Goal: Find specific page/section: Find specific page/section

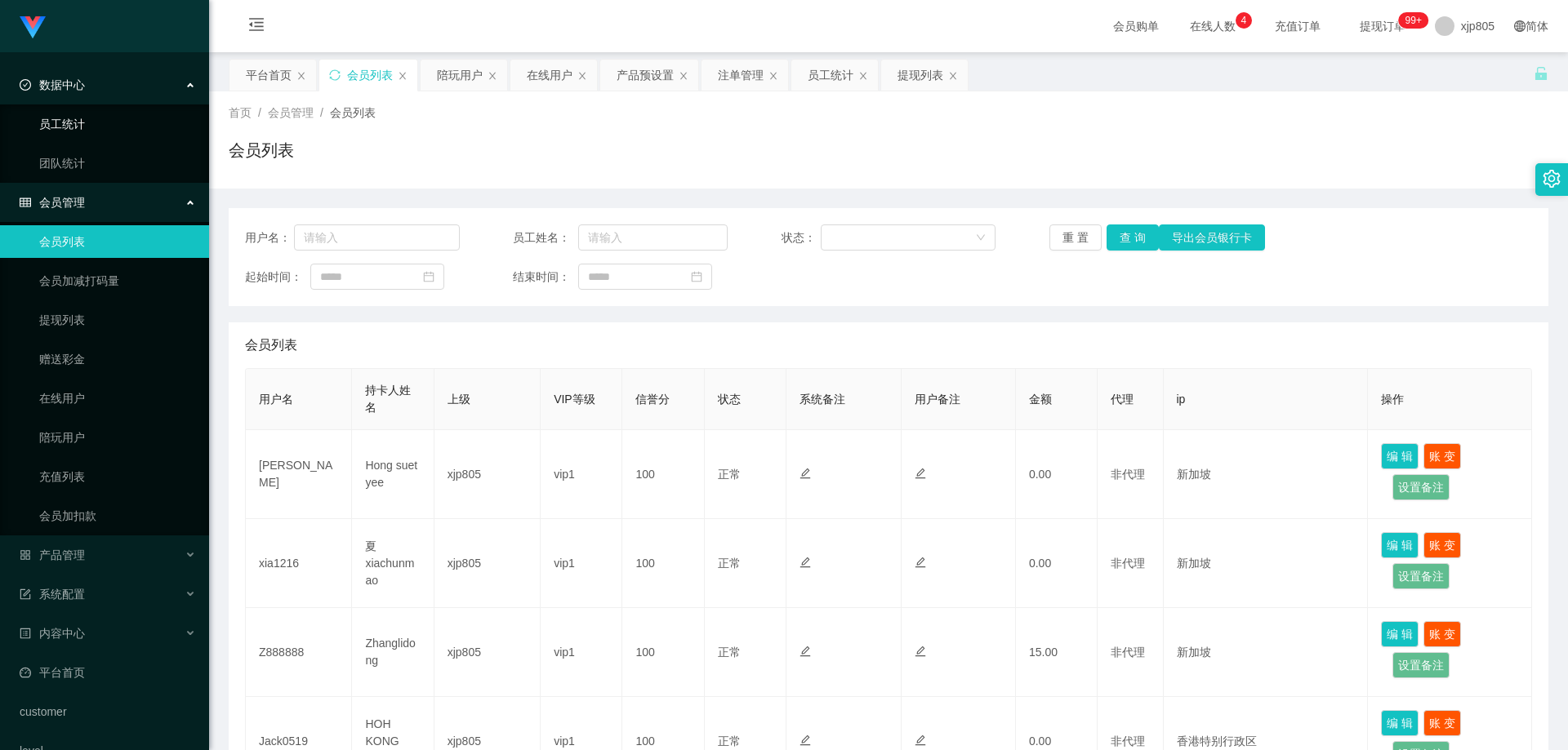
click at [81, 127] on link "员工统计" at bounding box center [117, 124] width 157 height 33
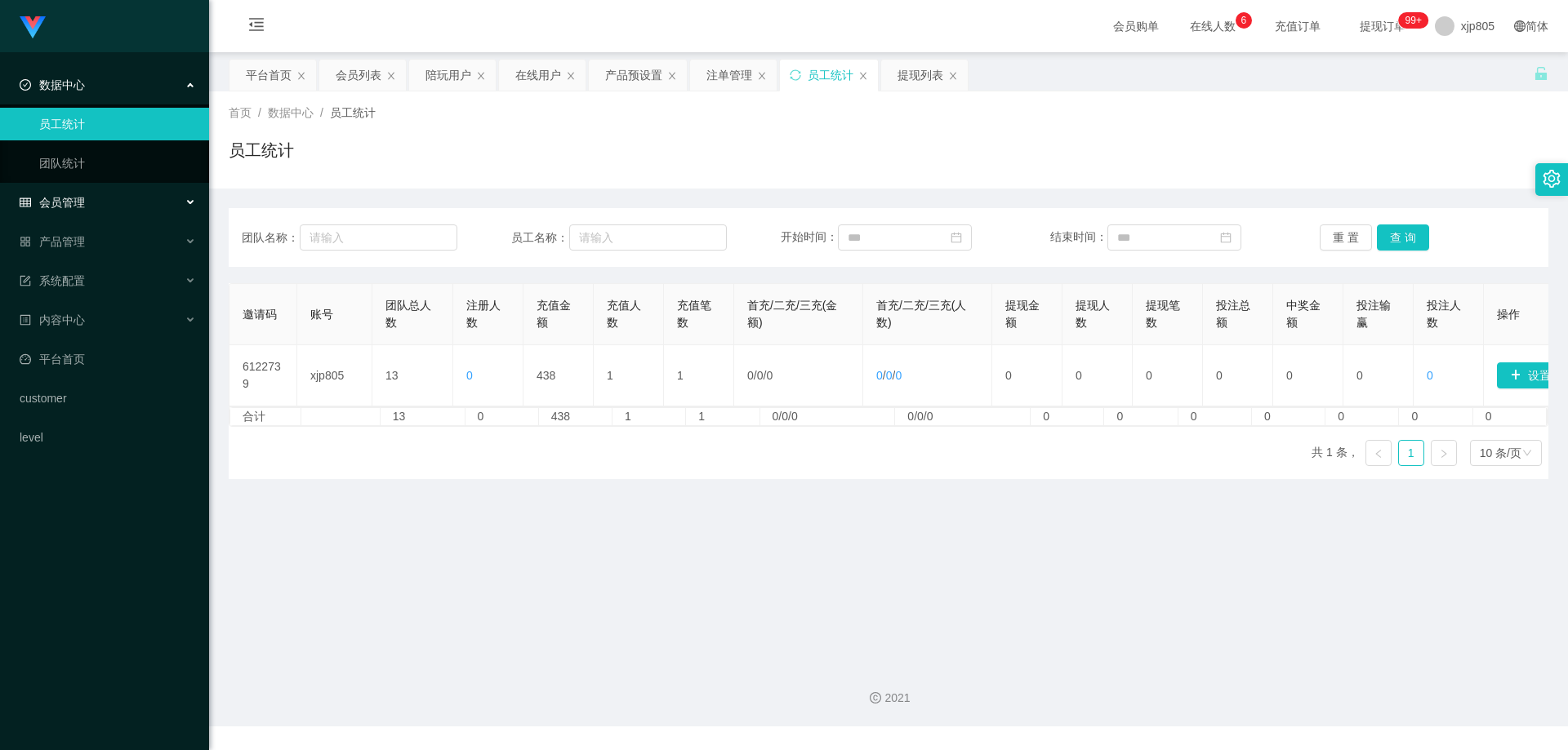
click at [95, 210] on div "会员管理" at bounding box center [104, 202] width 209 height 33
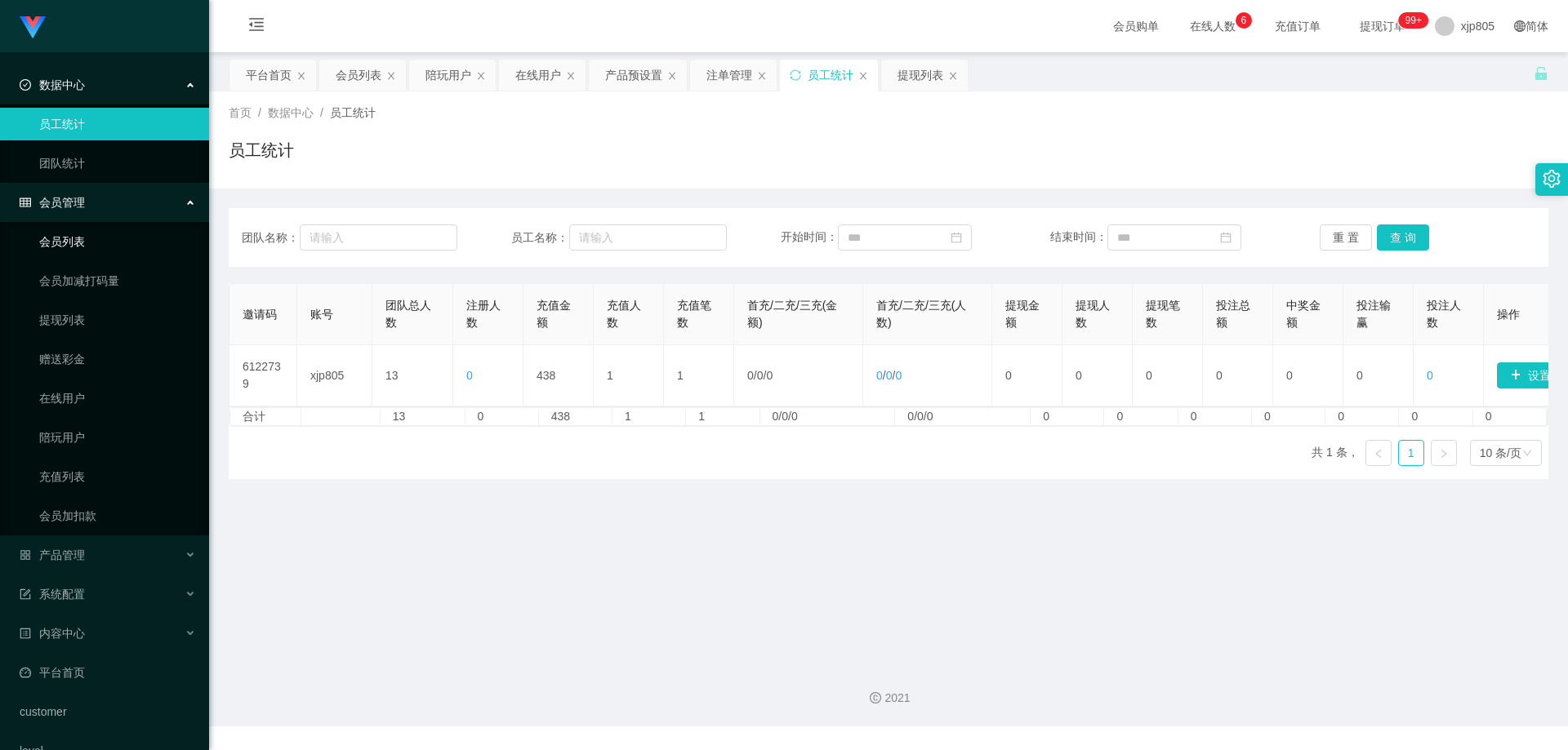
click at [78, 237] on link "会员列表" at bounding box center [117, 241] width 157 height 33
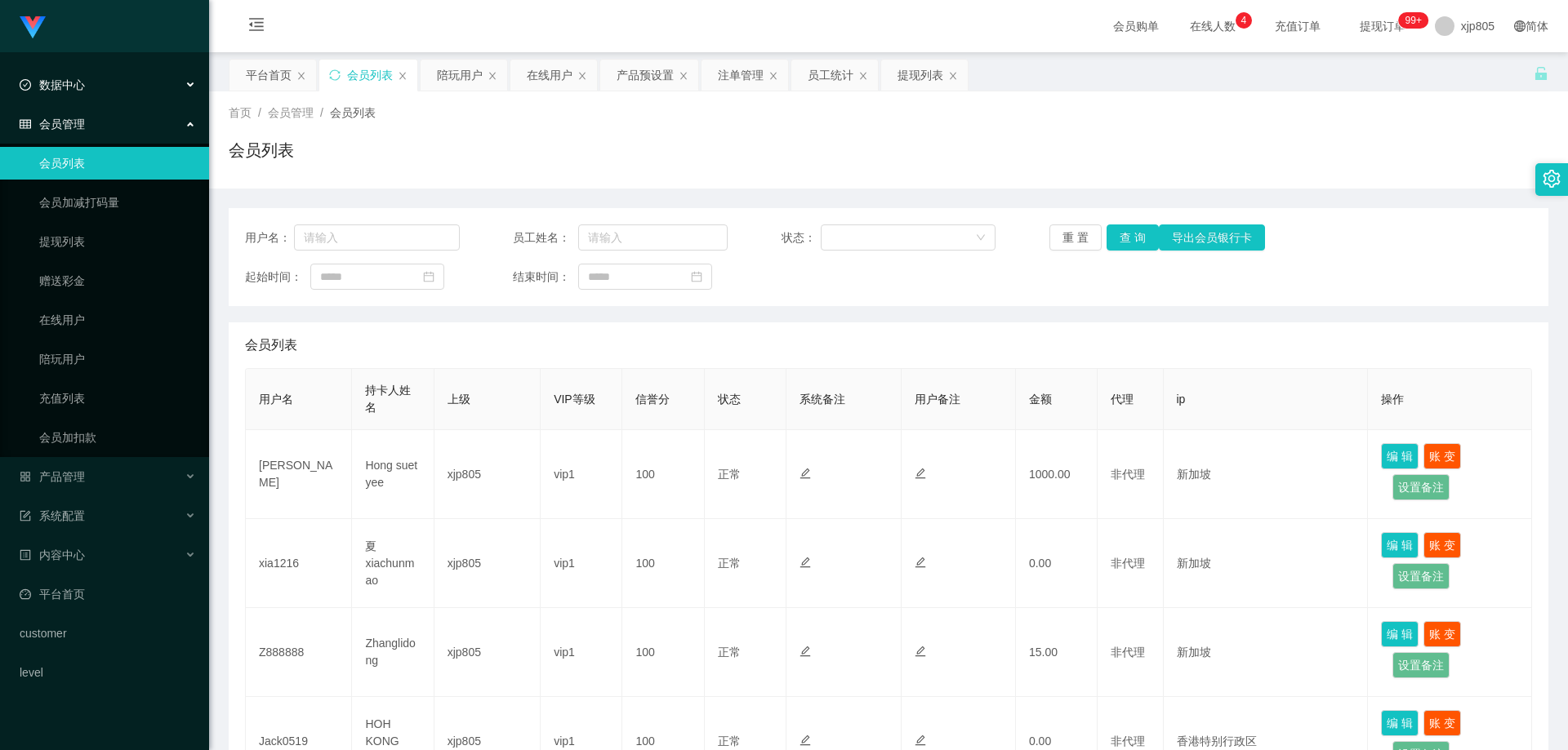
click at [57, 80] on span "数据中心" at bounding box center [53, 84] width 65 height 13
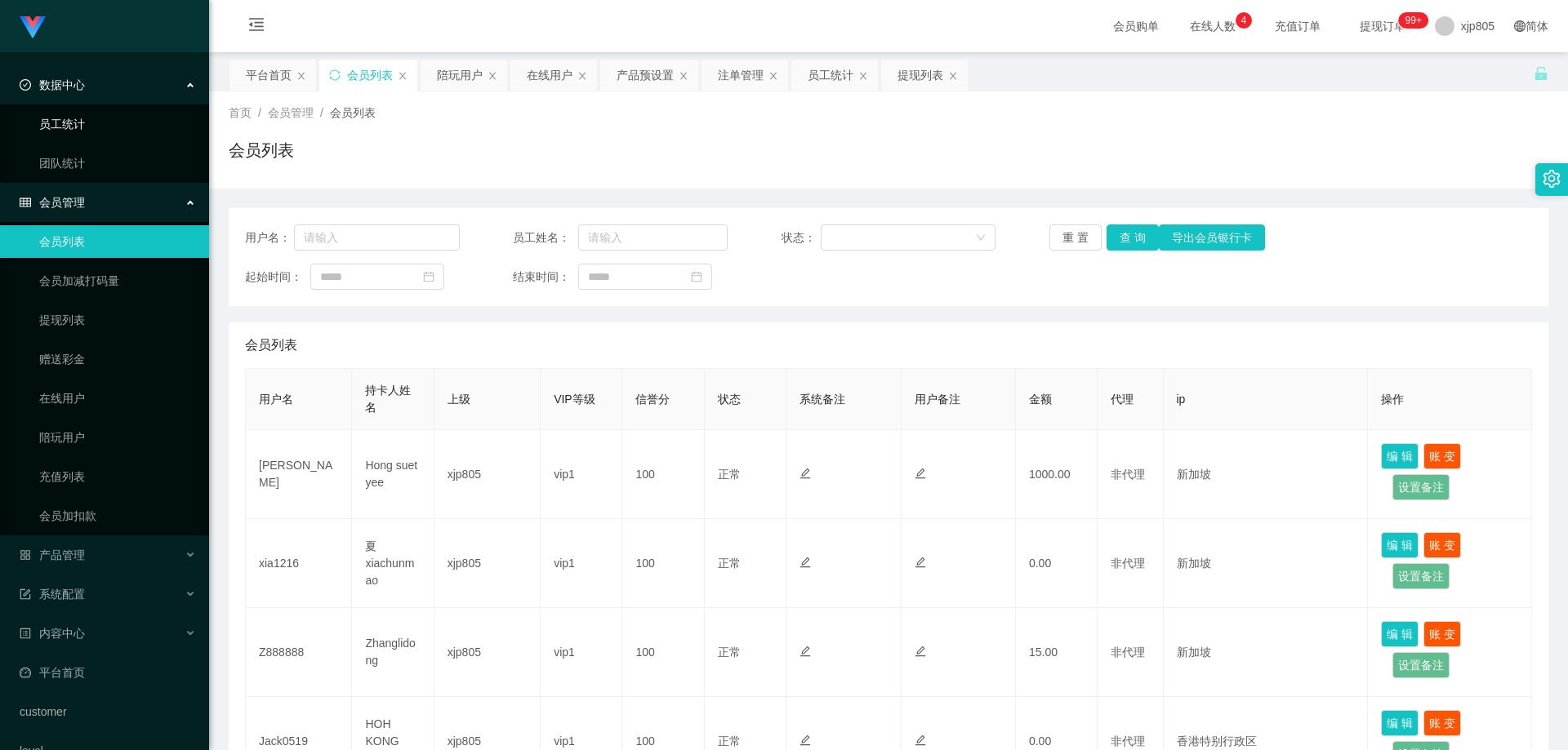
click at [110, 117] on link "员工统计" at bounding box center [117, 124] width 157 height 33
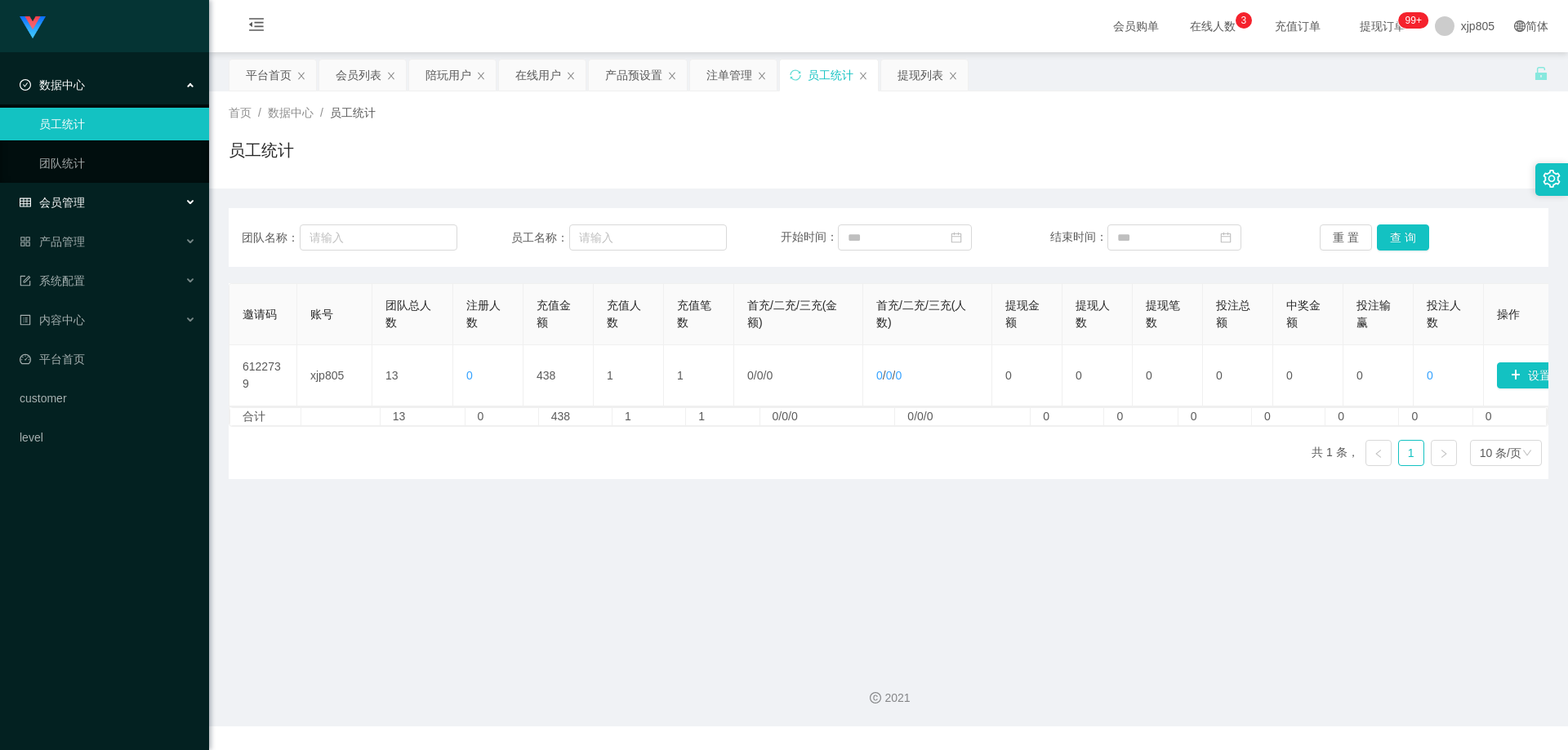
click at [77, 199] on span "会员管理" at bounding box center [53, 201] width 65 height 13
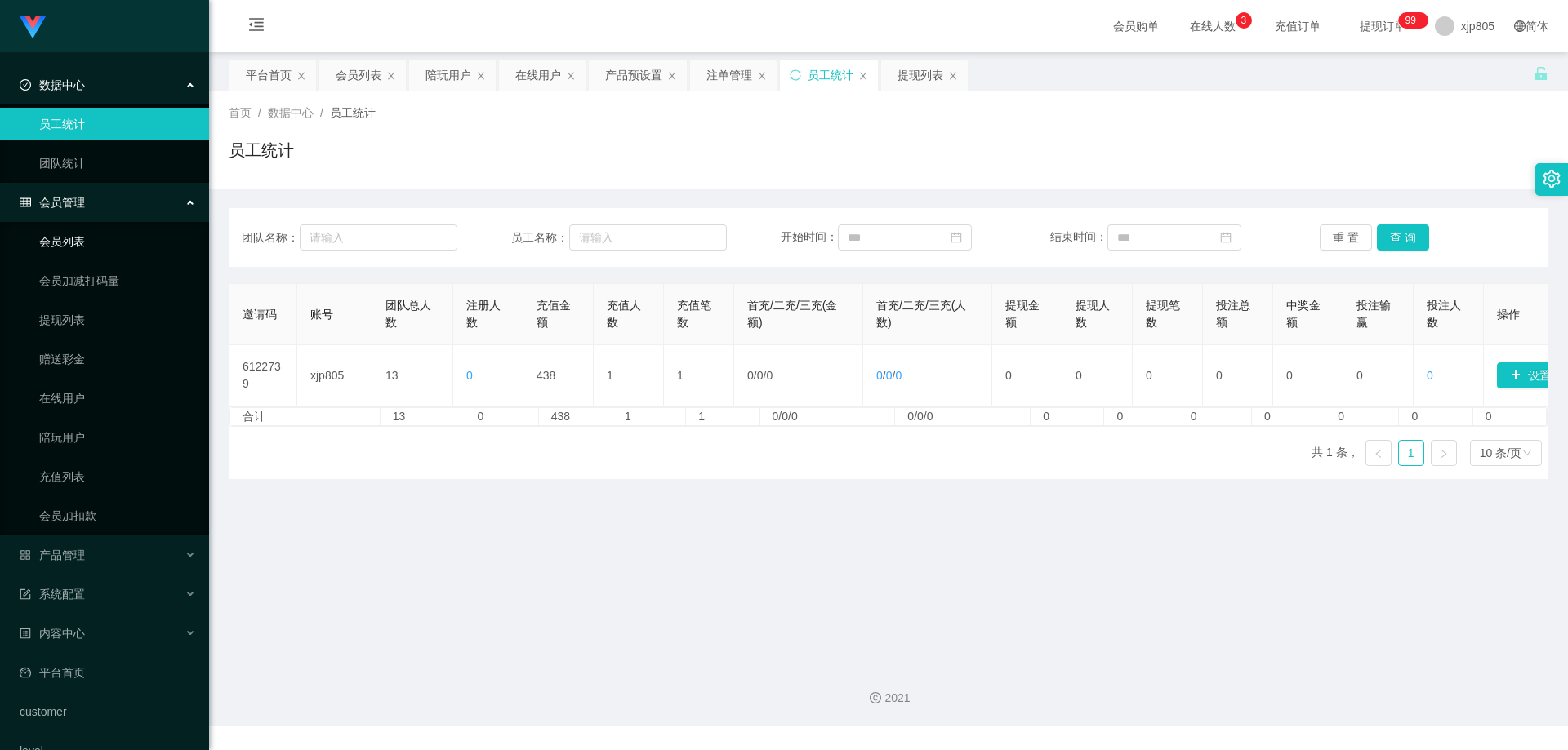
click at [85, 241] on link "会员列表" at bounding box center [117, 241] width 157 height 33
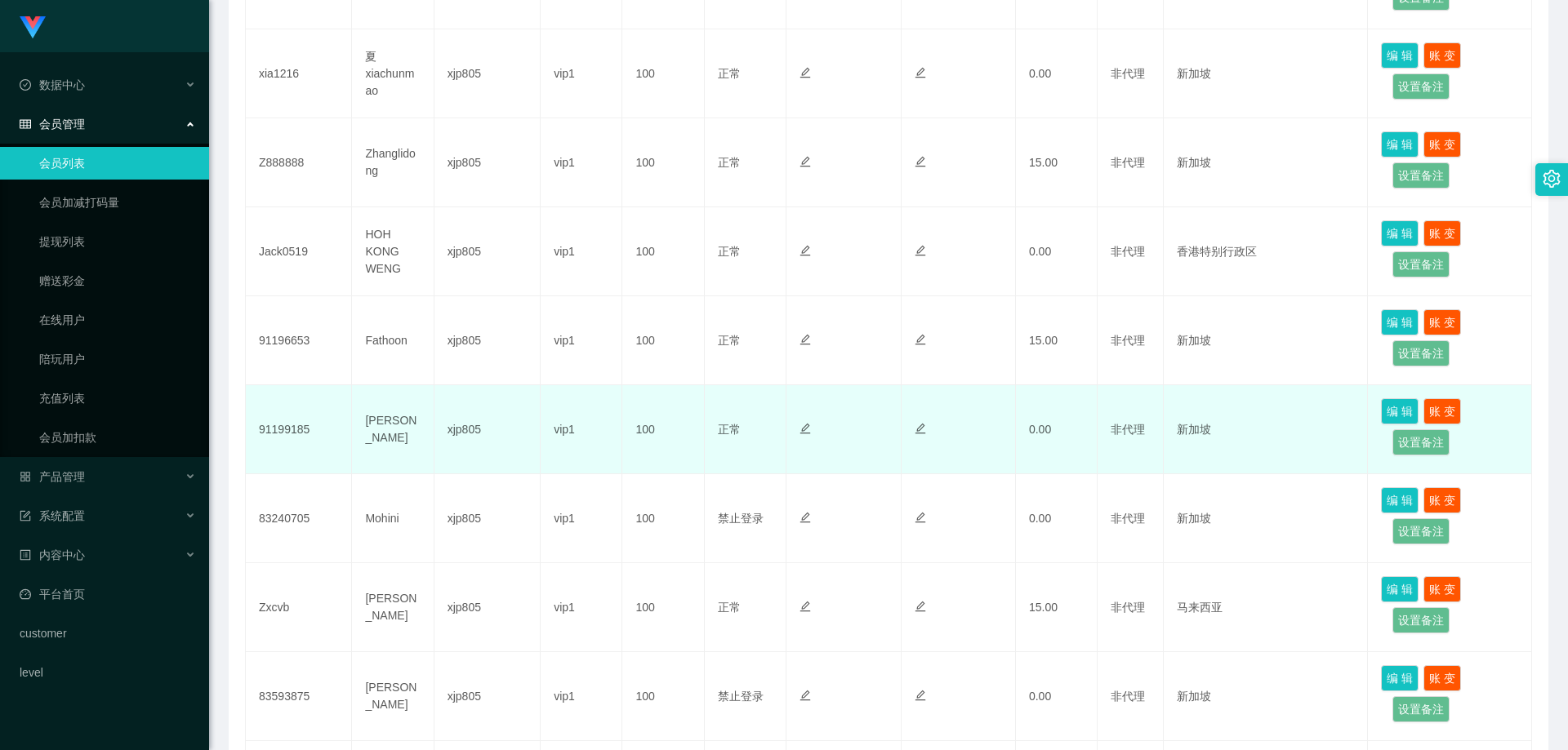
scroll to position [697, 0]
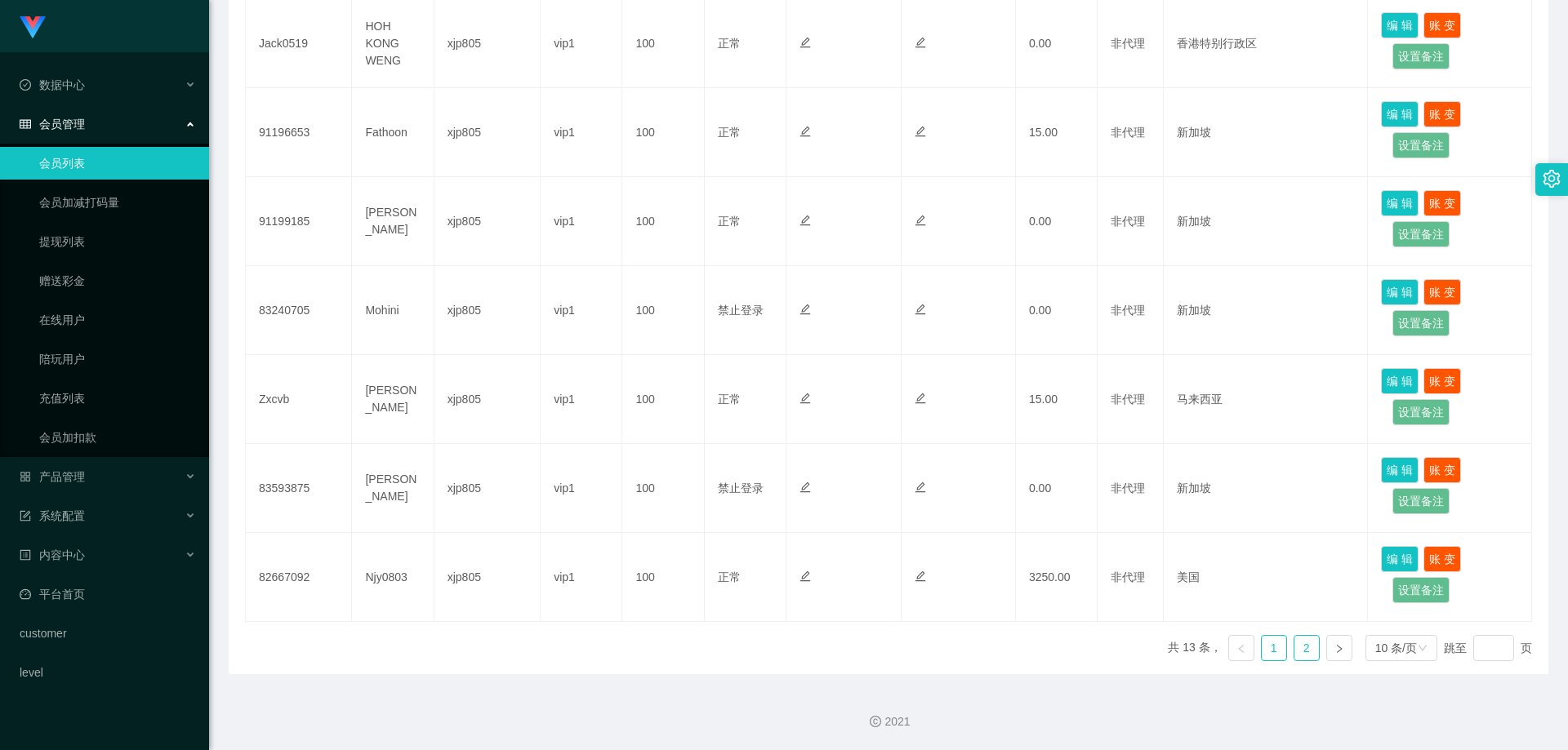
click at [1294, 652] on link "2" at bounding box center [1306, 648] width 25 height 25
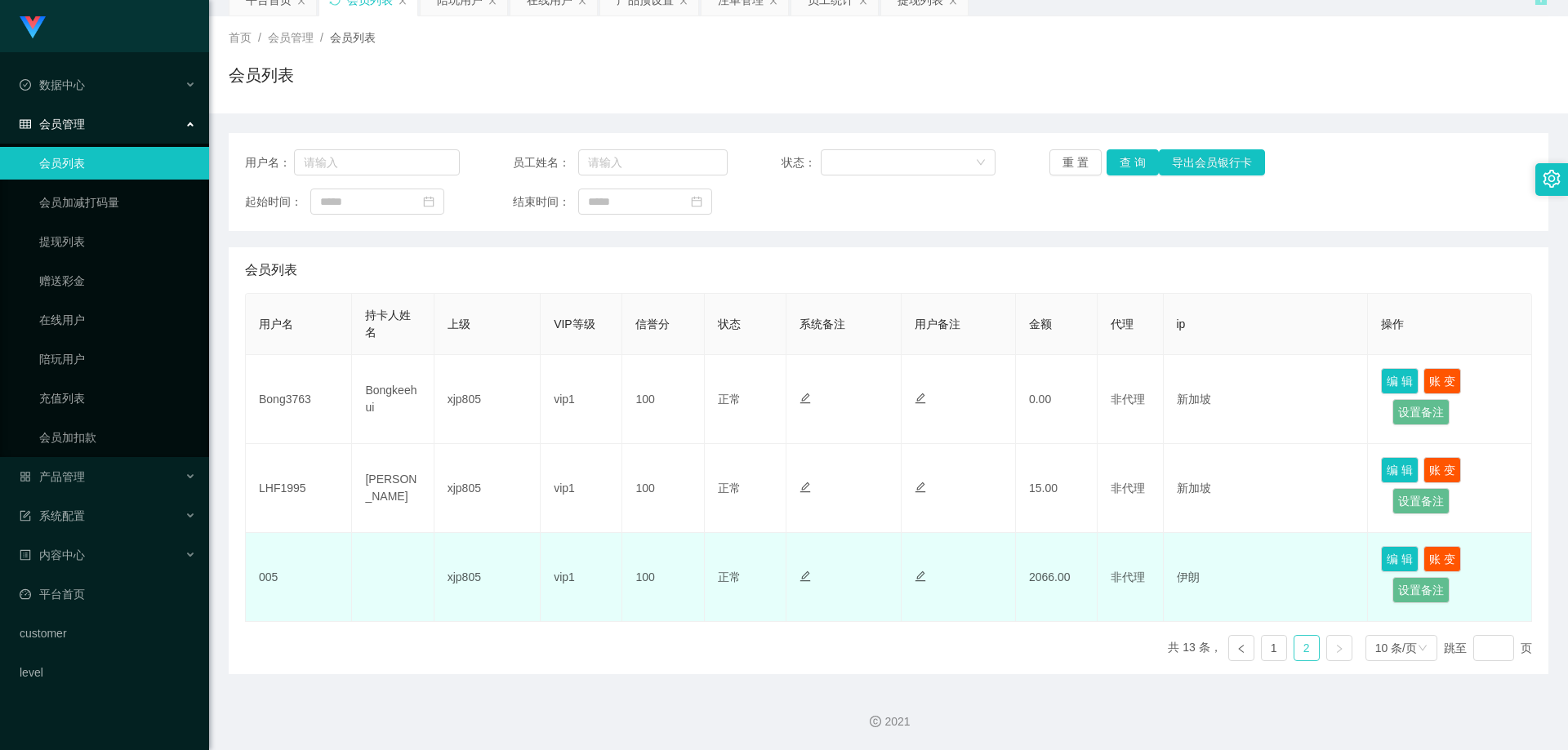
scroll to position [75, 0]
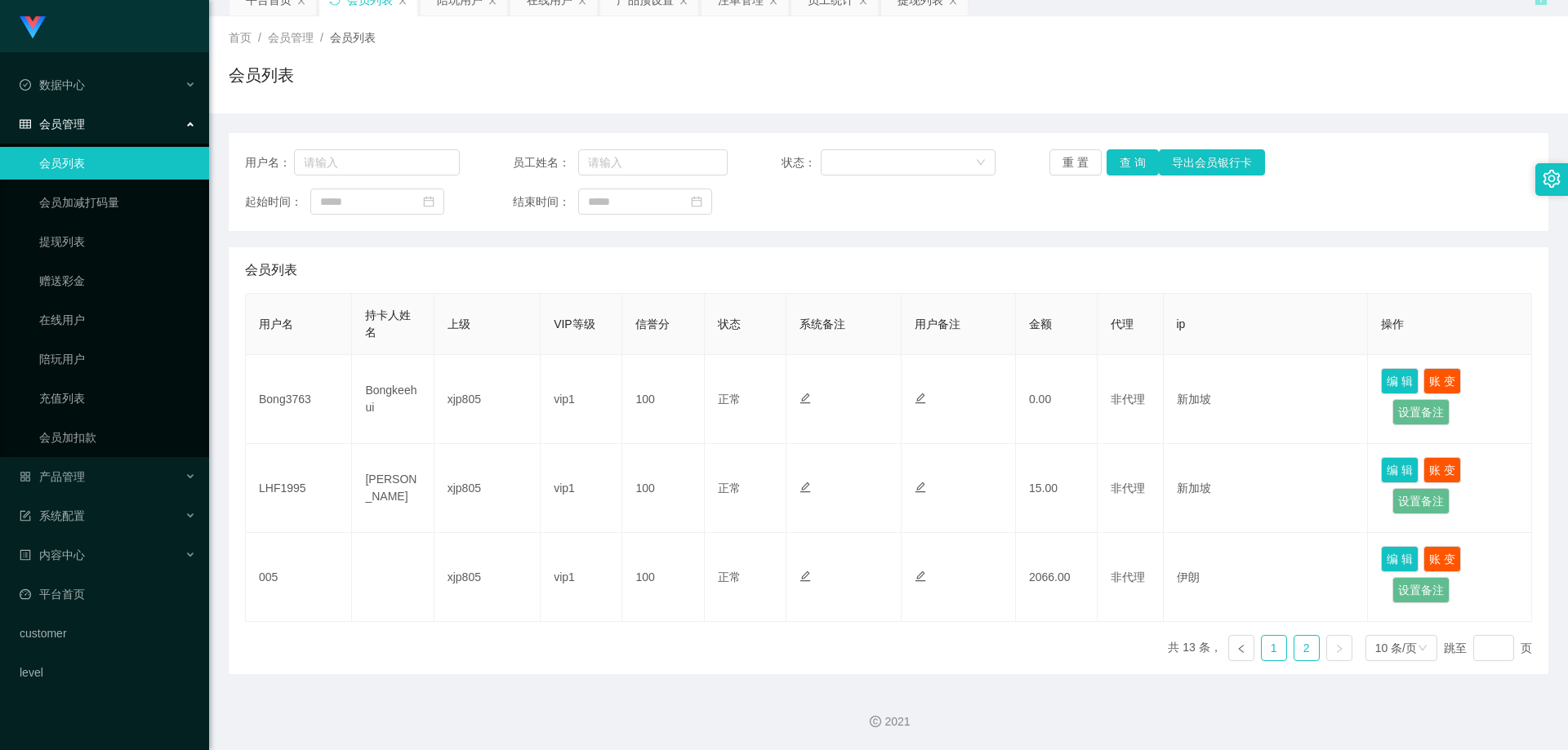
click at [1268, 648] on link "1" at bounding box center [1273, 648] width 25 height 25
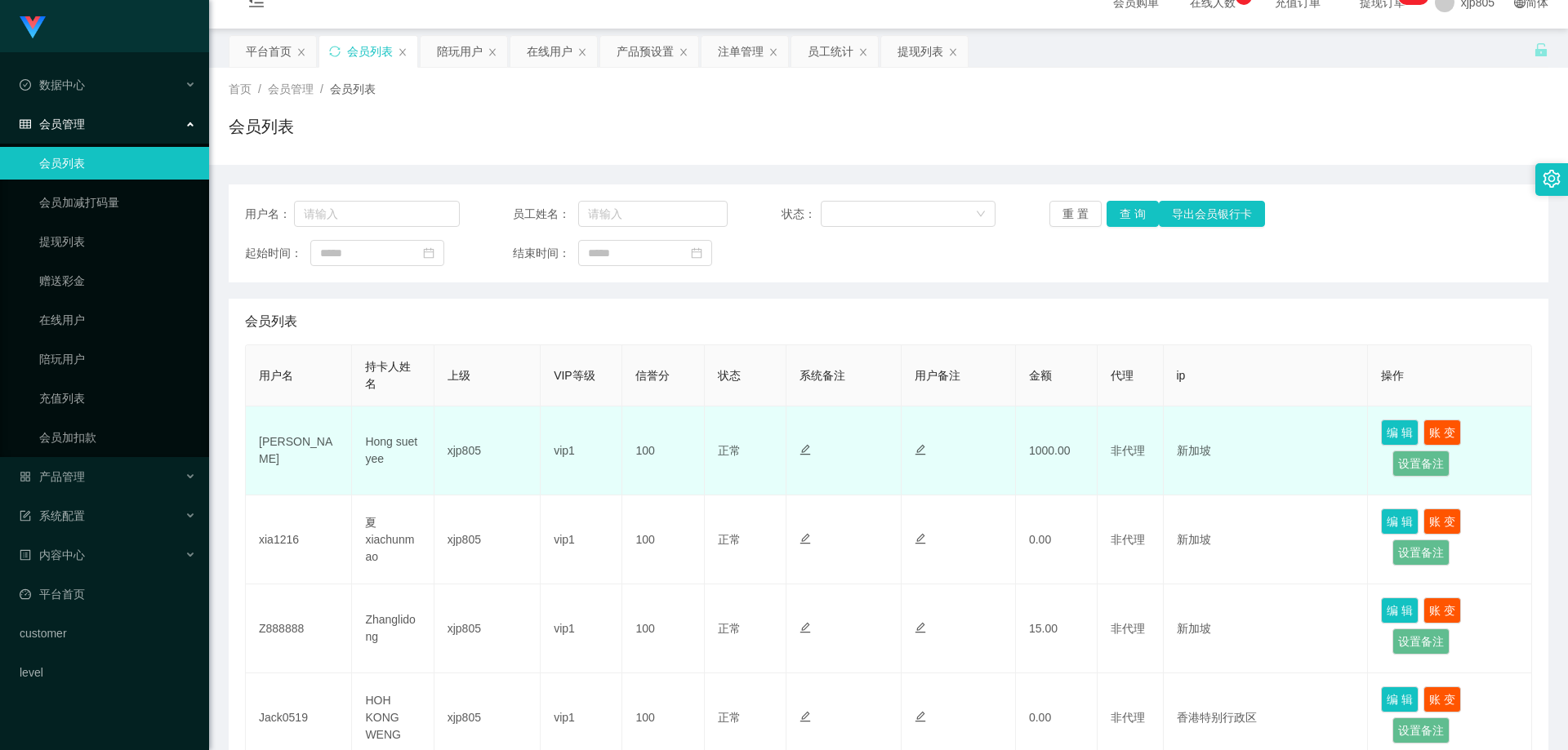
scroll to position [0, 0]
